Goal: Check status: Check status

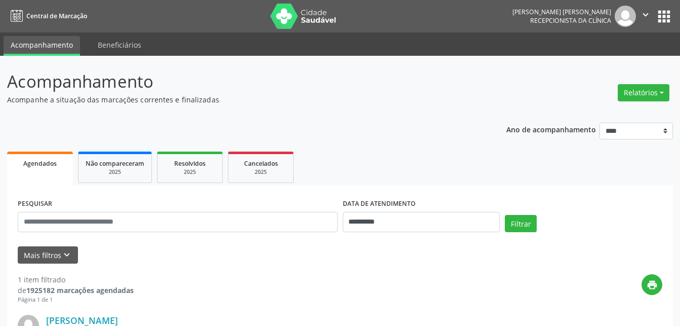
select select "*"
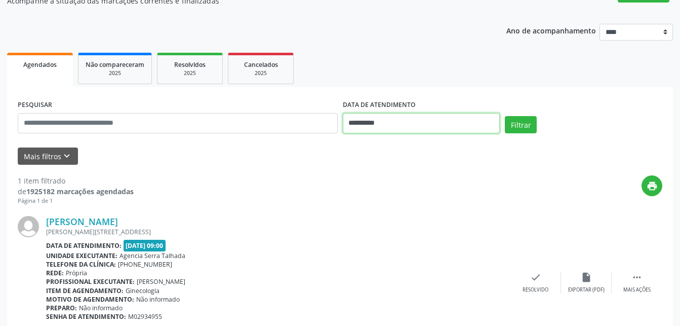
click at [409, 123] on input "**********" at bounding box center [421, 123] width 157 height 20
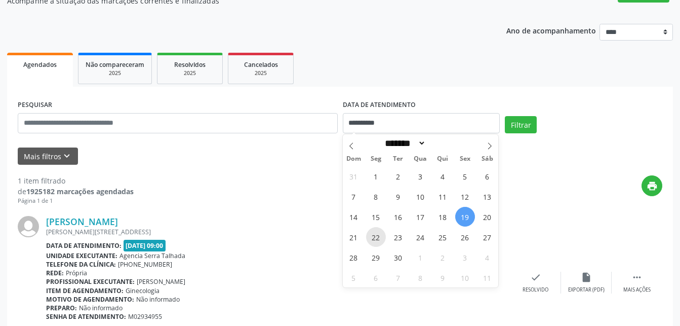
click at [374, 235] on span "22" at bounding box center [376, 237] width 20 height 20
type input "**********"
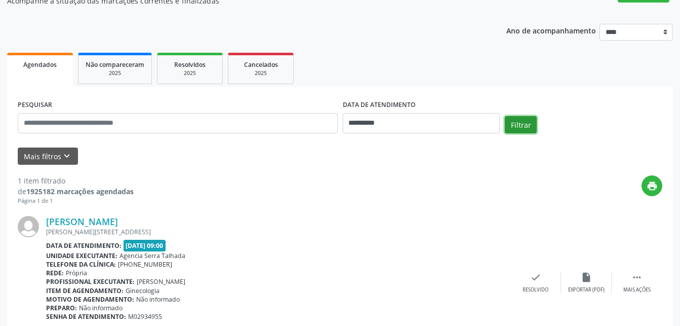
click at [522, 130] on button "Filtrar" at bounding box center [521, 124] width 32 height 17
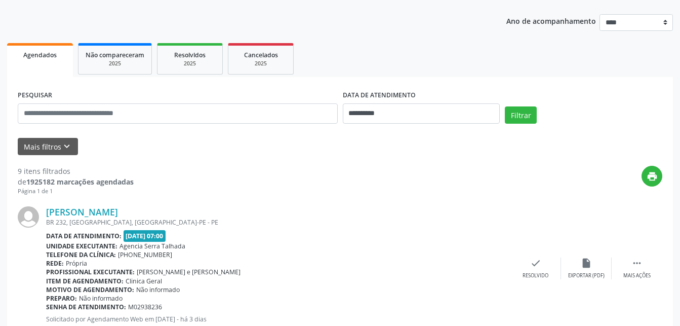
scroll to position [124, 0]
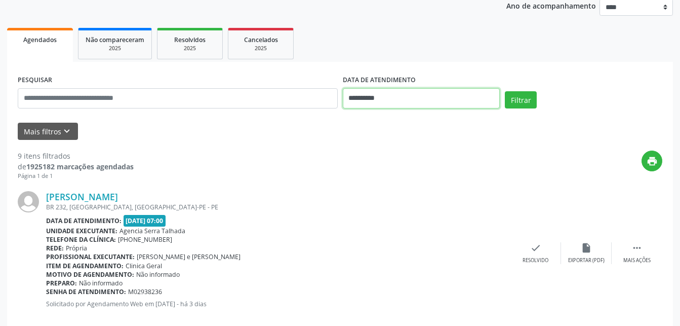
click at [403, 100] on input "**********" at bounding box center [421, 98] width 157 height 20
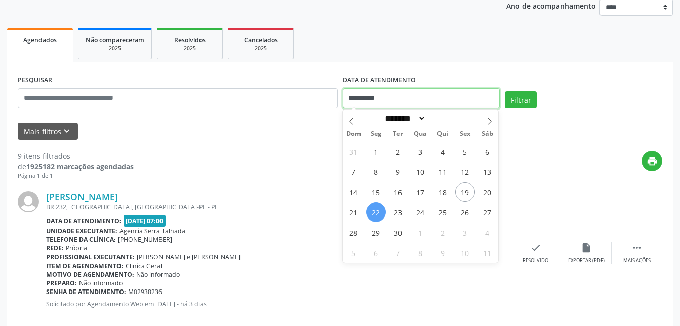
click at [644, 114] on div "Filtrar" at bounding box center [583, 103] width 163 height 24
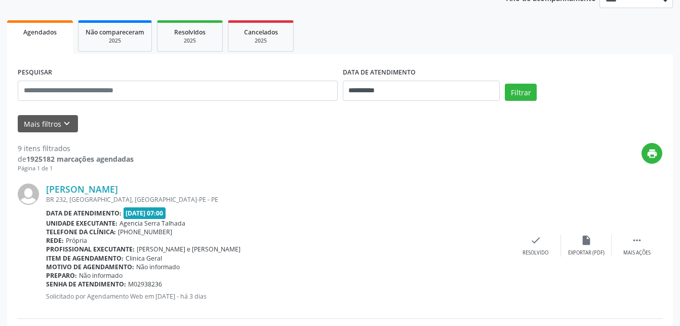
scroll to position [155, 0]
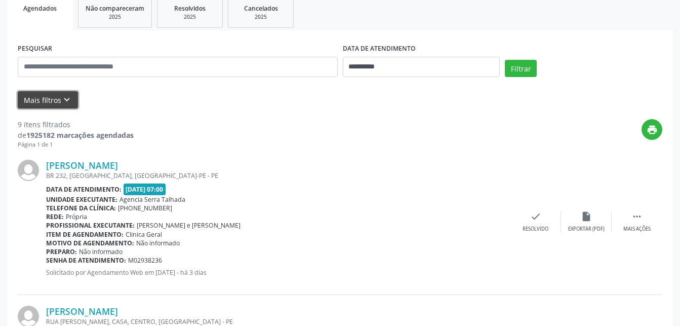
click at [59, 103] on button "Mais filtros keyboard_arrow_down" at bounding box center [48, 100] width 60 height 18
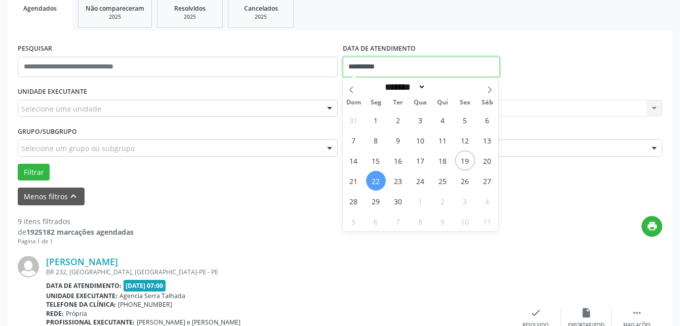
click at [400, 65] on input "**********" at bounding box center [421, 67] width 157 height 20
click at [377, 120] on span "1" at bounding box center [376, 120] width 20 height 20
type input "**********"
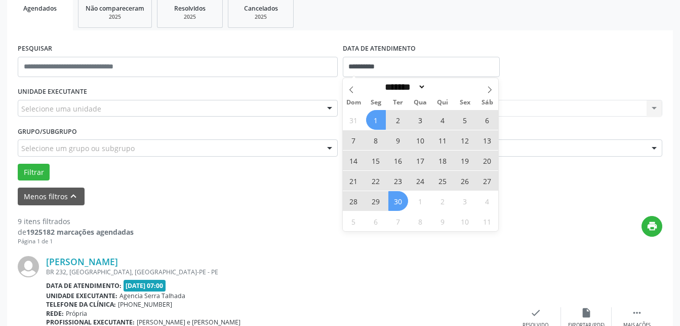
click at [401, 198] on span "30" at bounding box center [398, 201] width 20 height 20
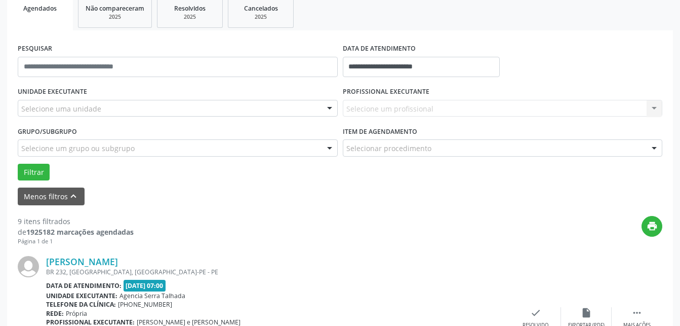
click at [298, 109] on div "Selecione uma unidade" at bounding box center [178, 108] width 320 height 17
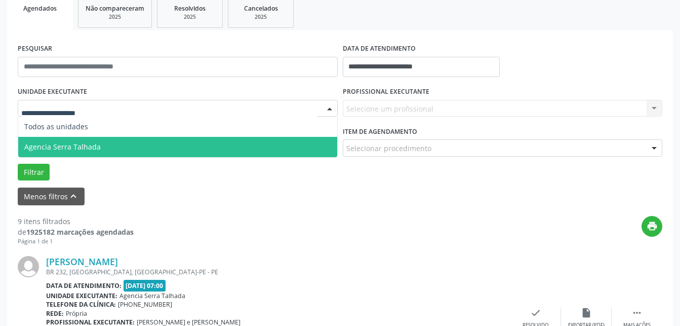
click at [135, 144] on span "Agencia Serra Talhada" at bounding box center [177, 147] width 319 height 20
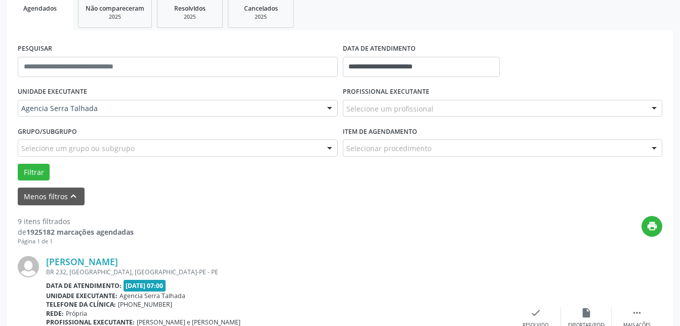
click at [521, 110] on div "Selecione um profissional" at bounding box center [503, 108] width 320 height 17
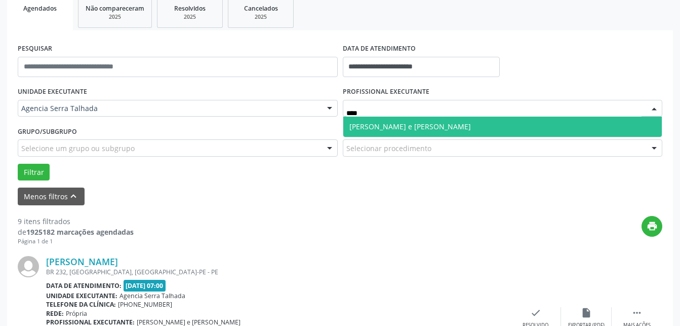
click at [428, 129] on span "[PERSON_NAME] e [PERSON_NAME]" at bounding box center [410, 127] width 122 height 10
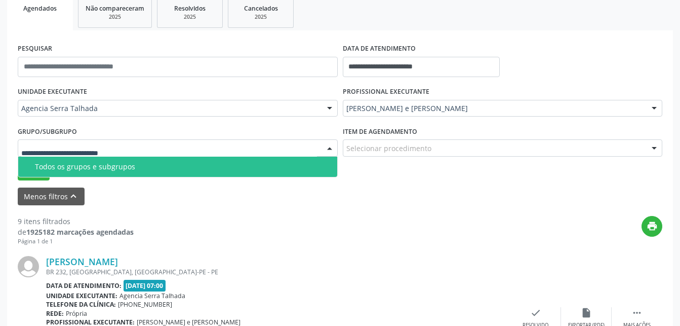
click at [228, 147] on div at bounding box center [178, 147] width 320 height 17
click at [228, 147] on input "text" at bounding box center [169, 153] width 296 height 20
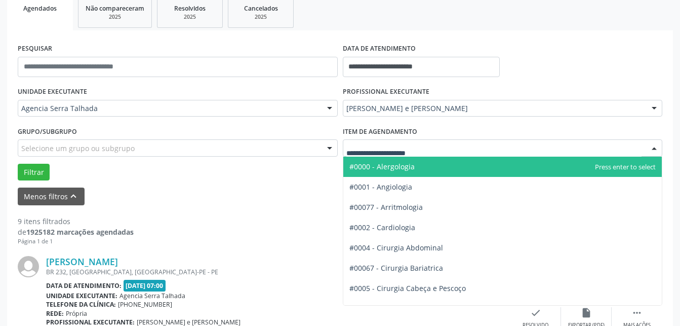
click at [646, 146] on div "#0000 - Alergologia #0001 - Angiologia #00077 - Arritmologia #0002 - Cardiologi…" at bounding box center [503, 147] width 320 height 17
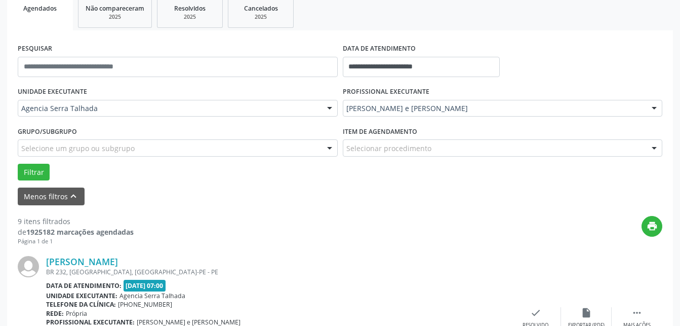
click at [149, 189] on div "Menos filtros keyboard_arrow_up" at bounding box center [340, 196] width 650 height 18
click at [42, 170] on button "Filtrar" at bounding box center [34, 172] width 32 height 17
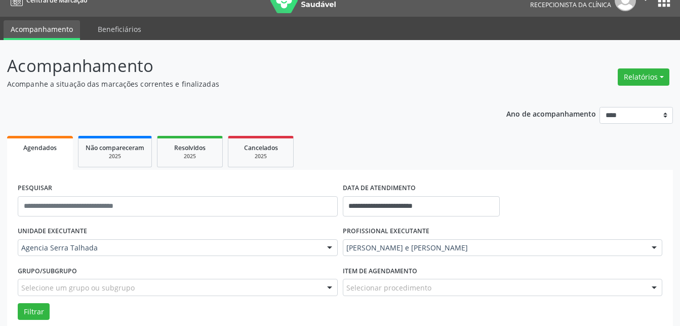
scroll to position [0, 0]
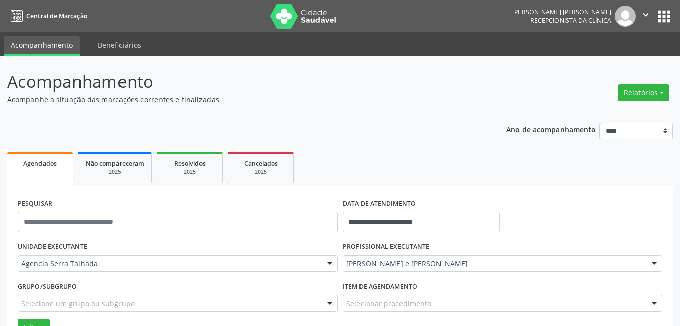
click at [616, 268] on div "[PERSON_NAME] e [PERSON_NAME]" at bounding box center [503, 263] width 320 height 17
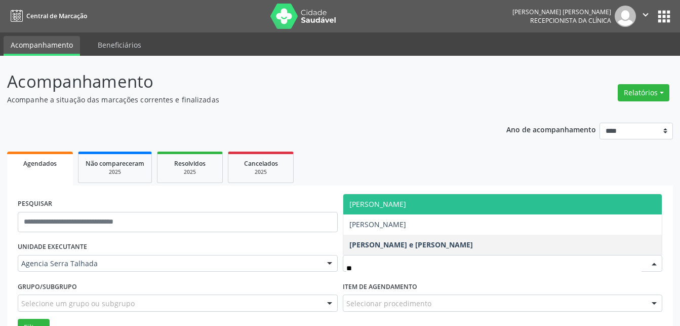
type input "*"
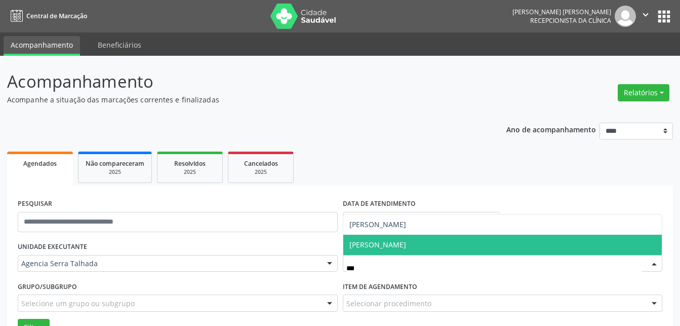
click at [473, 252] on span "[PERSON_NAME]" at bounding box center [502, 244] width 319 height 20
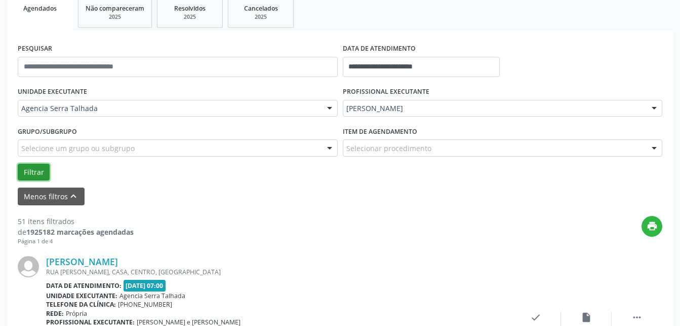
click at [32, 172] on button "Filtrar" at bounding box center [34, 172] width 32 height 17
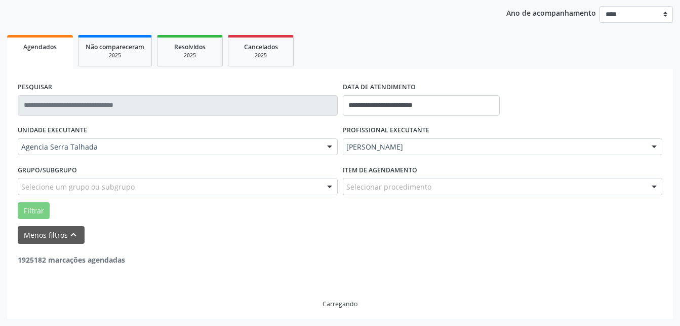
scroll to position [116, 0]
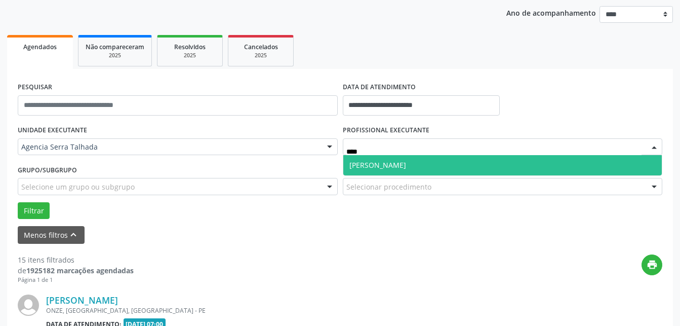
click at [437, 161] on span "[PERSON_NAME]" at bounding box center [502, 165] width 319 height 20
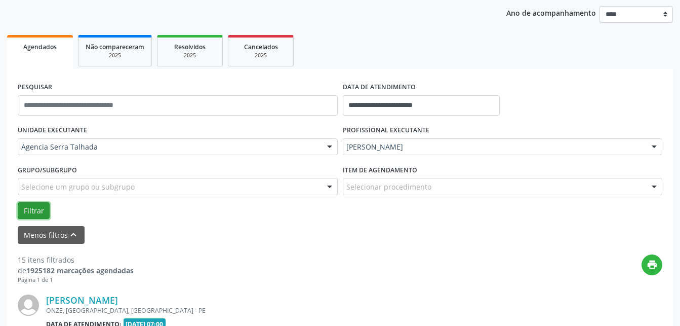
drag, startPoint x: 36, startPoint y: 210, endPoint x: 77, endPoint y: 210, distance: 41.5
click at [35, 210] on button "Filtrar" at bounding box center [34, 210] width 32 height 17
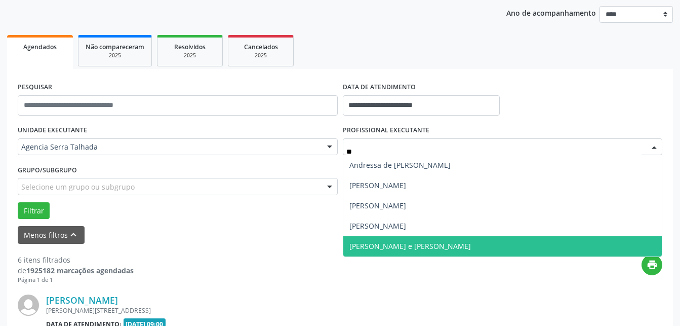
click at [419, 251] on span "[PERSON_NAME] e [PERSON_NAME]" at bounding box center [410, 246] width 122 height 10
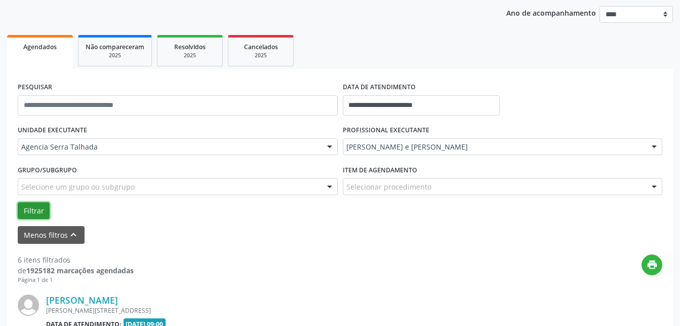
click at [45, 203] on button "Filtrar" at bounding box center [34, 210] width 32 height 17
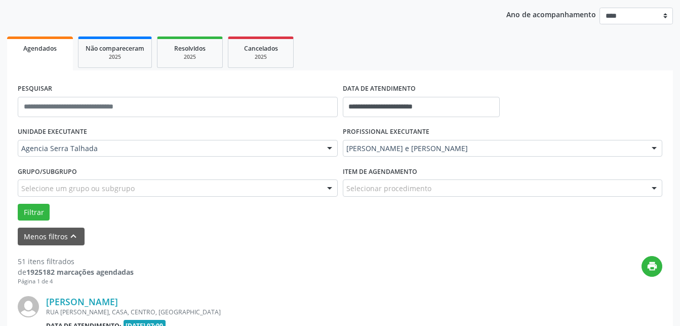
scroll to position [155, 0]
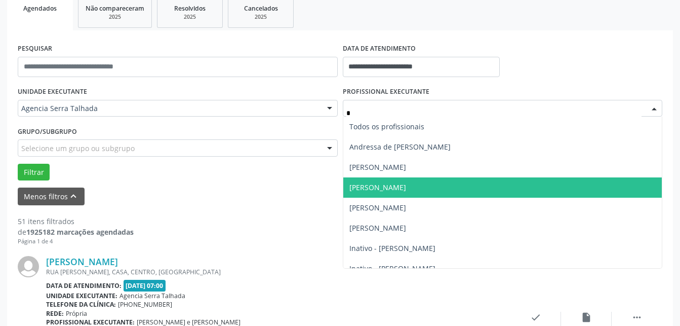
type input "**"
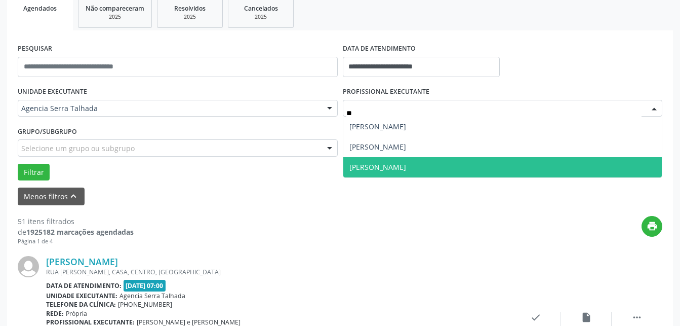
click at [406, 170] on span "[PERSON_NAME]" at bounding box center [377, 167] width 57 height 10
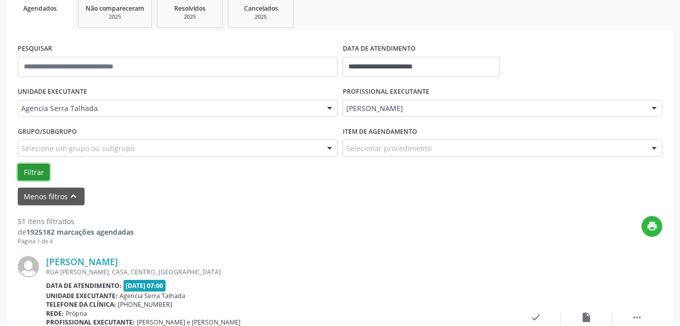
click at [26, 169] on button "Filtrar" at bounding box center [34, 172] width 32 height 17
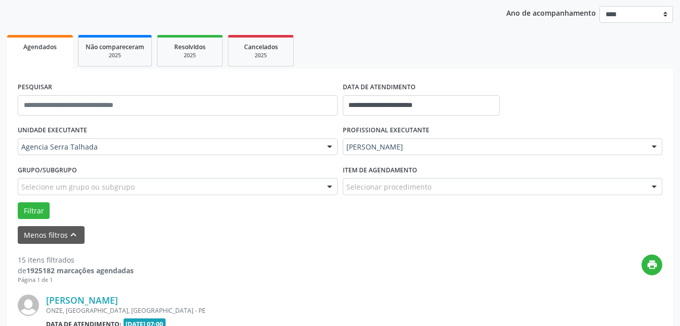
scroll to position [0, 0]
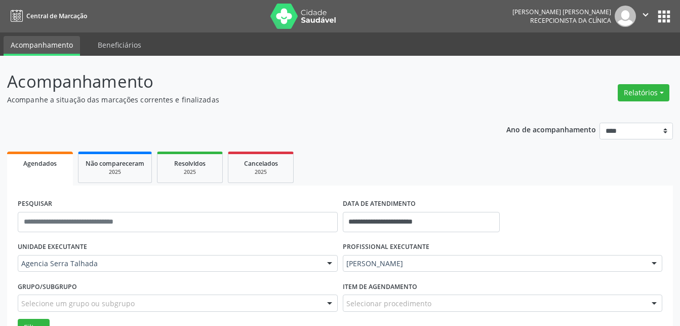
click at [645, 15] on icon "" at bounding box center [645, 14] width 11 height 11
click at [503, 99] on header "Acompanhamento Acompanhe a situação das marcações correntes e finalizadas Relat…" at bounding box center [340, 87] width 666 height 36
click at [643, 15] on icon "" at bounding box center [645, 14] width 11 height 11
click at [610, 59] on link "Sair" at bounding box center [620, 62] width 70 height 14
